Goal: Task Accomplishment & Management: Complete application form

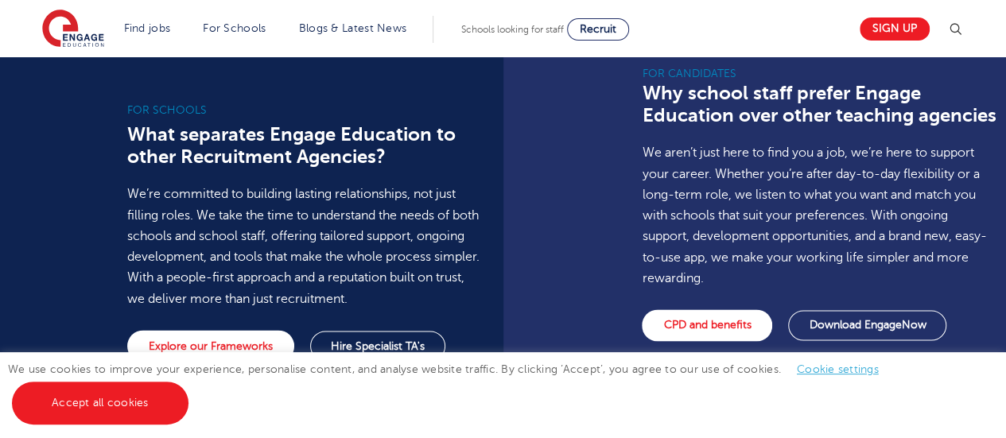
scroll to position [1170, 0]
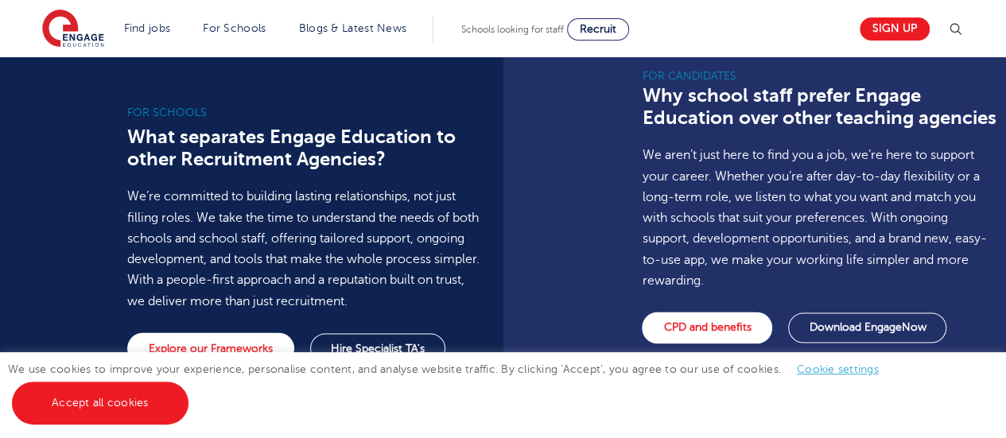
drag, startPoint x: 180, startPoint y: 5, endPoint x: 137, endPoint y: 414, distance: 411.7
click at [137, 414] on link "Accept all cookies" at bounding box center [100, 403] width 177 height 43
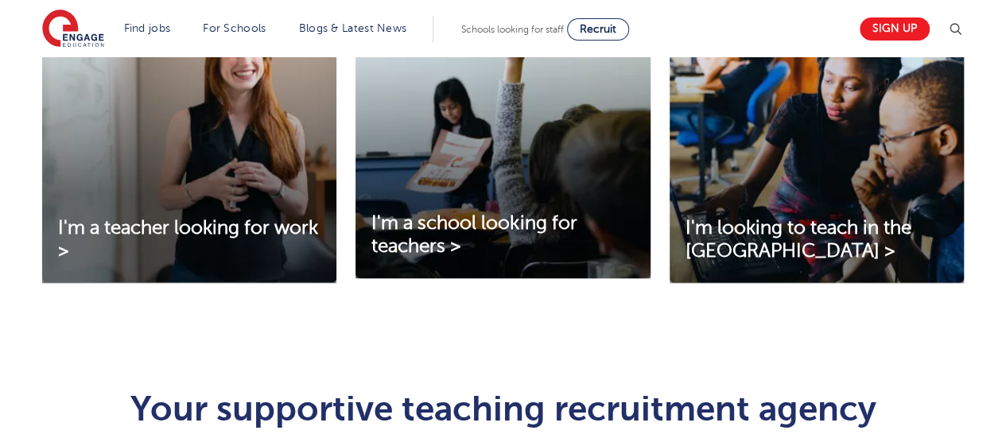
scroll to position [516, 0]
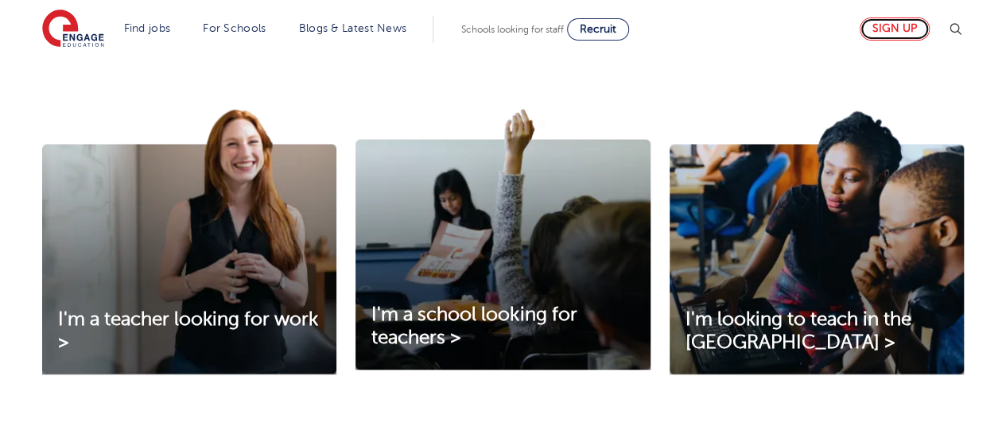
click at [879, 28] on link "Sign up" at bounding box center [894, 28] width 70 height 23
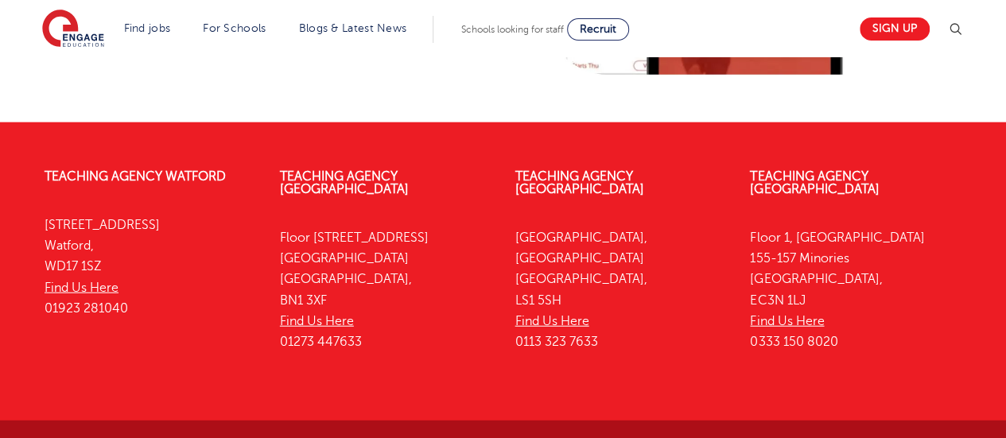
scroll to position [1873, 0]
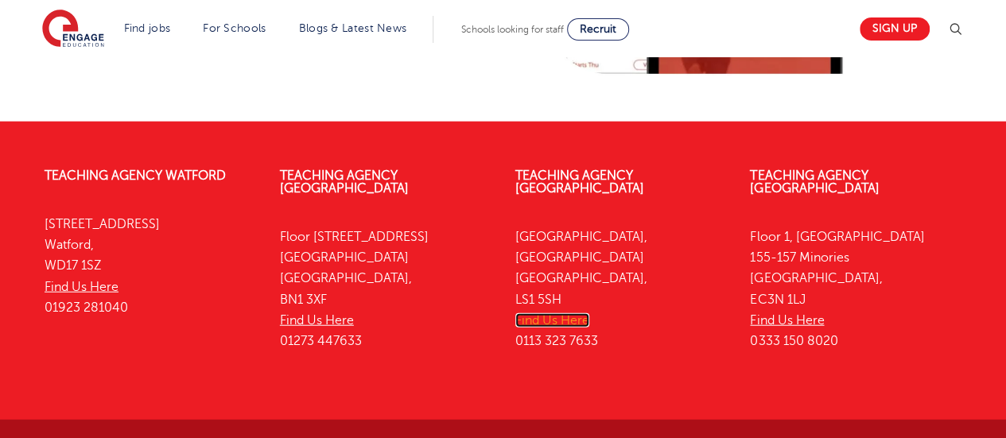
click at [545, 313] on link "Find Us Here" at bounding box center [552, 320] width 74 height 14
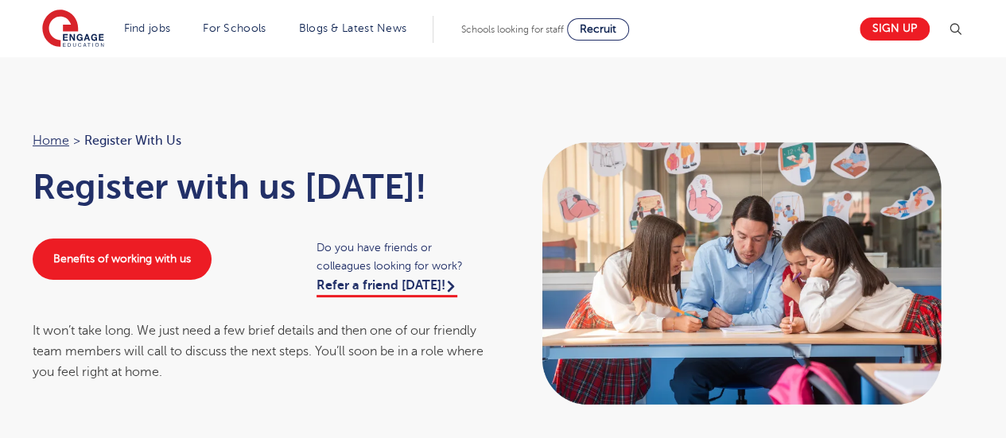
scroll to position [0, 0]
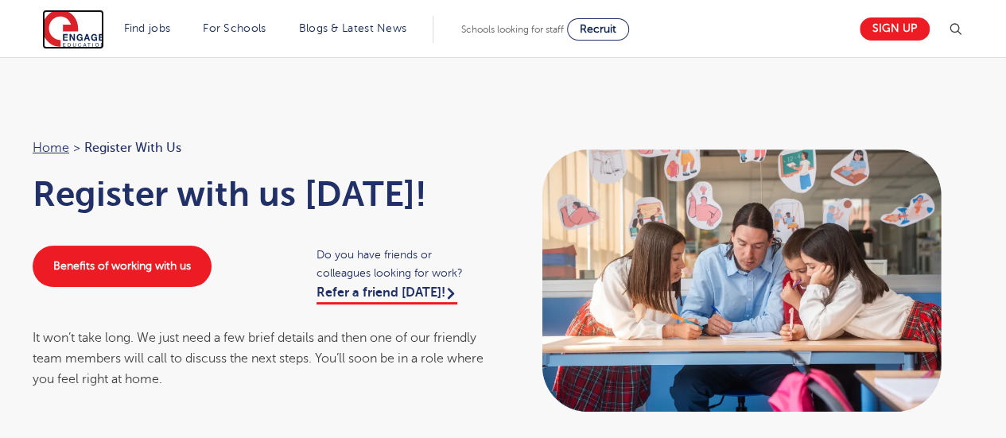
click at [75, 25] on img at bounding box center [73, 30] width 62 height 40
